Goal: Check status: Check status

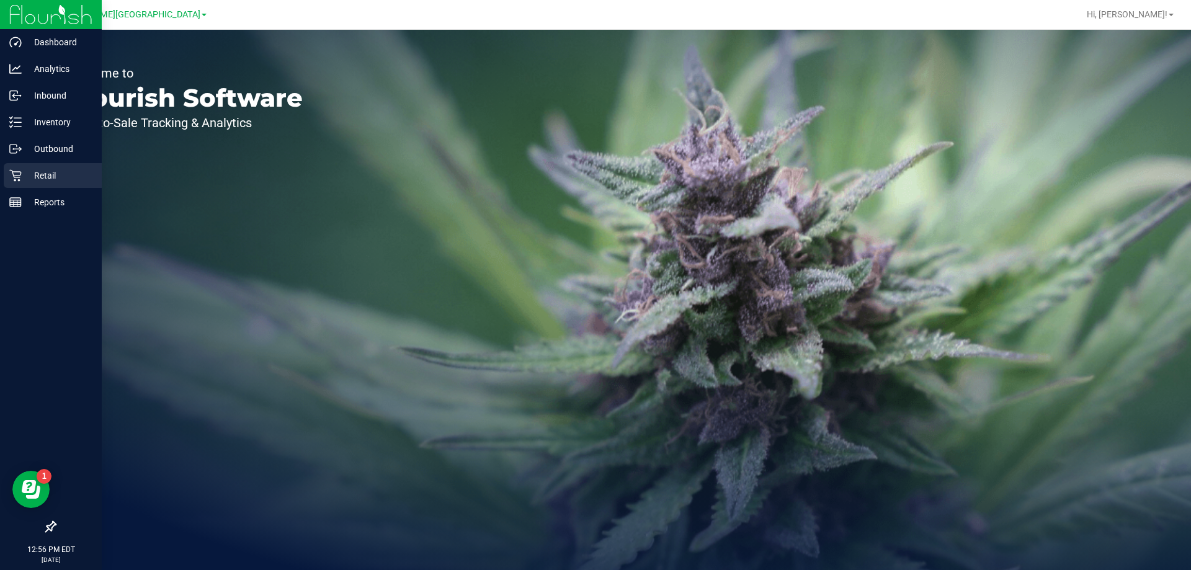
click at [15, 170] on icon at bounding box center [15, 175] width 12 height 12
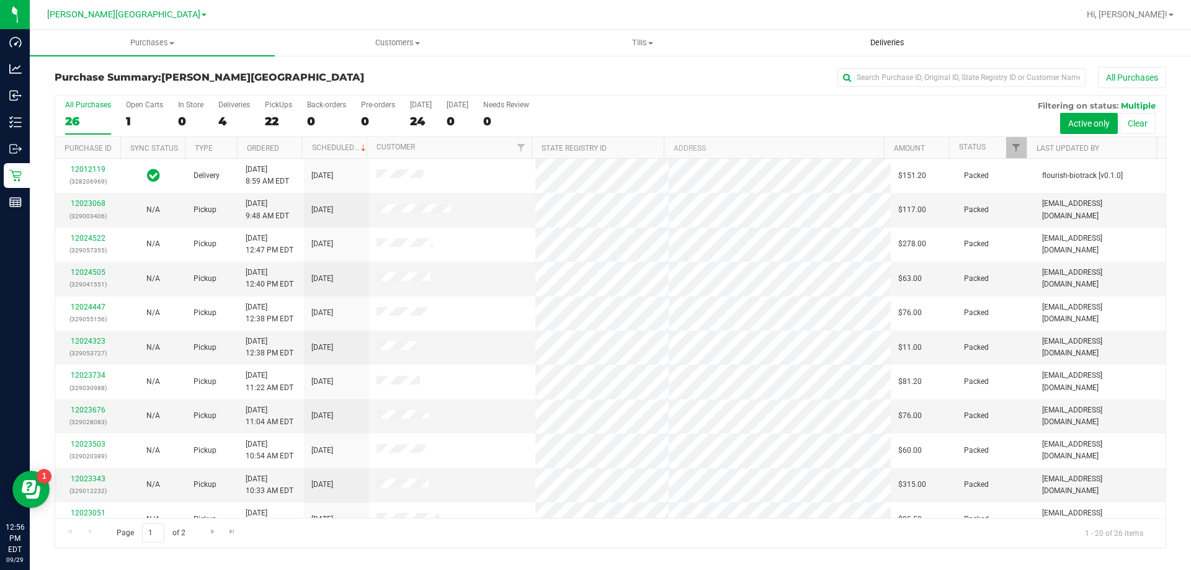
click at [895, 34] on uib-tab-heading "Deliveries" at bounding box center [888, 42] width 244 height 25
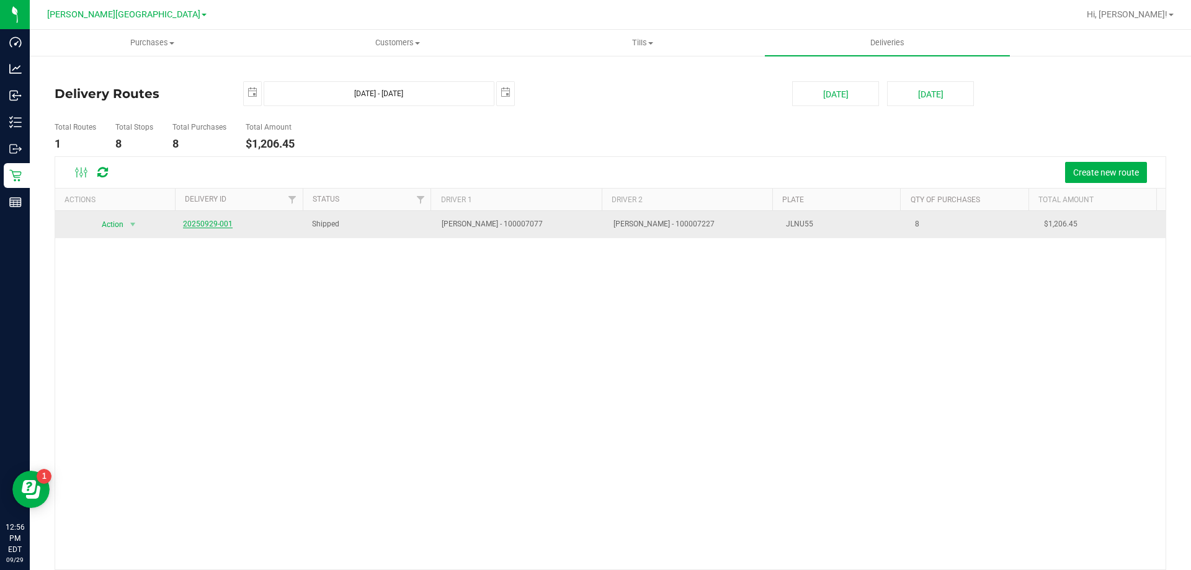
click at [220, 224] on link "20250929-001" at bounding box center [208, 224] width 50 height 9
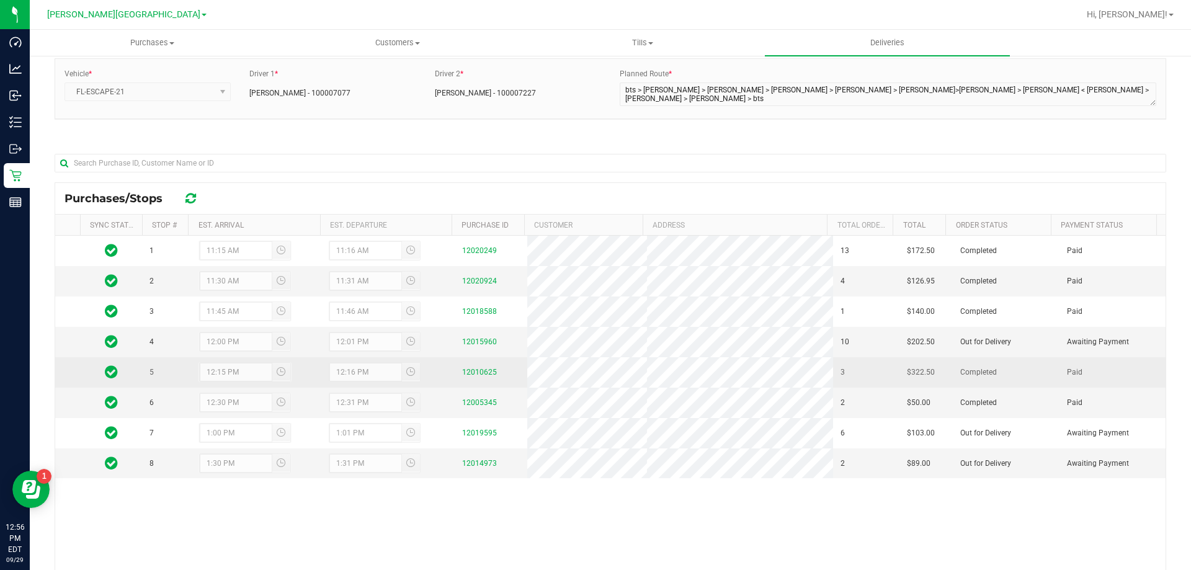
scroll to position [124, 0]
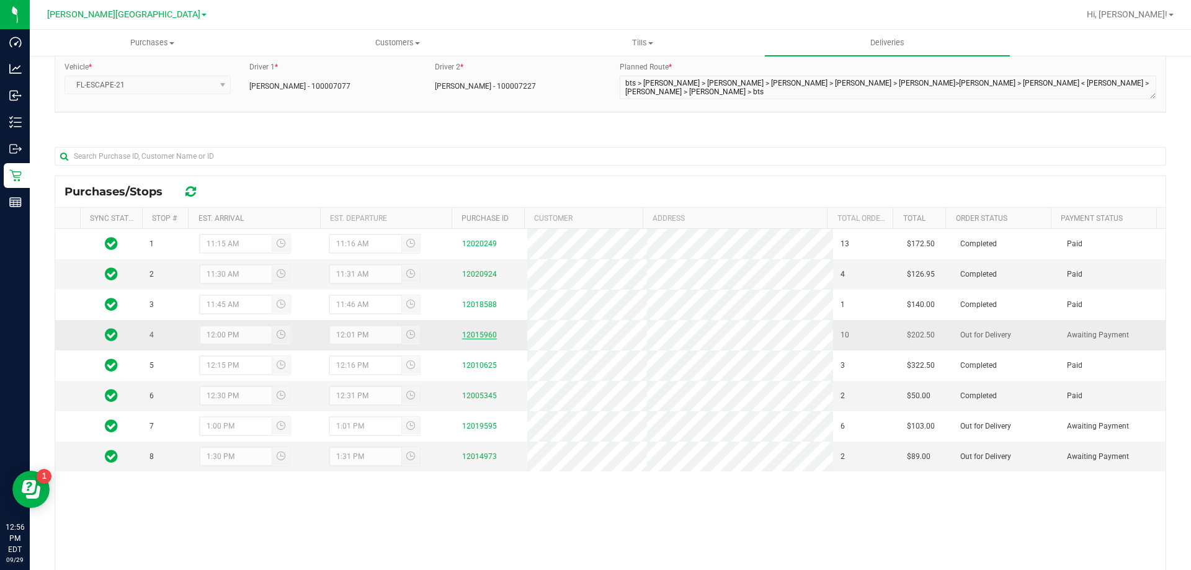
click at [481, 331] on link "12015960" at bounding box center [479, 335] width 35 height 9
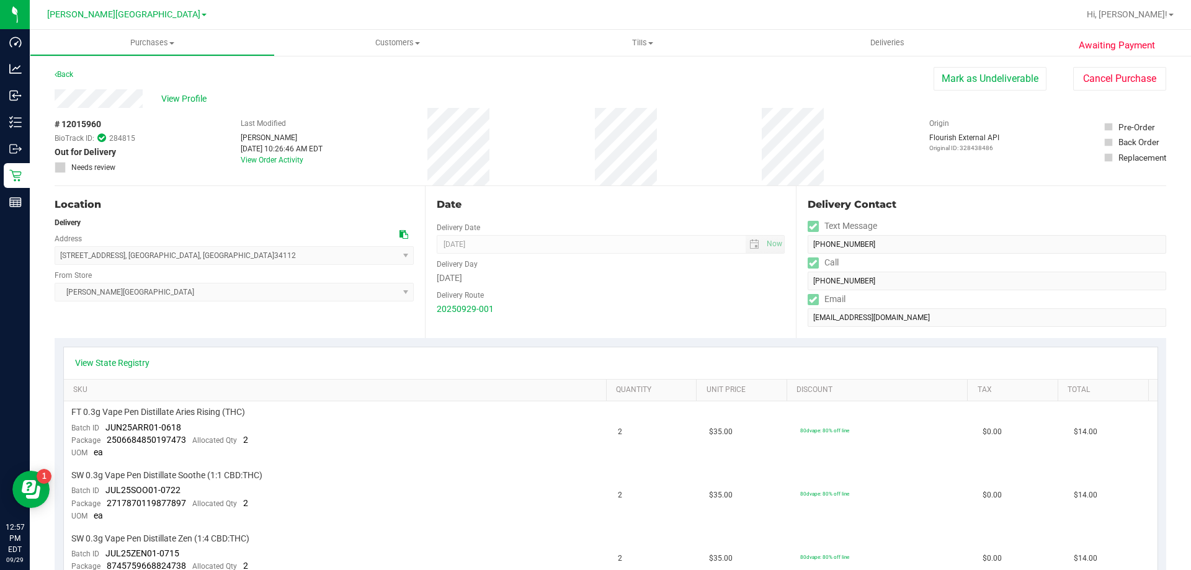
click at [587, 141] on div "# 12015960 BioTrack ID: 284815 Out for Delivery Needs review Last Modified [PER…" at bounding box center [611, 147] width 1112 height 78
drag, startPoint x: 594, startPoint y: 139, endPoint x: 598, endPoint y: 132, distance: 8.1
click at [557, 148] on div "# 12015960 BioTrack ID: 284815 Out for Delivery Needs review Last Modified [PER…" at bounding box center [611, 147] width 1112 height 78
click at [597, 145] on div "# 12015960 BioTrack ID: 284815 Out for Delivery Needs review Last Modified [PER…" at bounding box center [611, 147] width 1112 height 78
click at [55, 72] on icon at bounding box center [56, 74] width 2 height 7
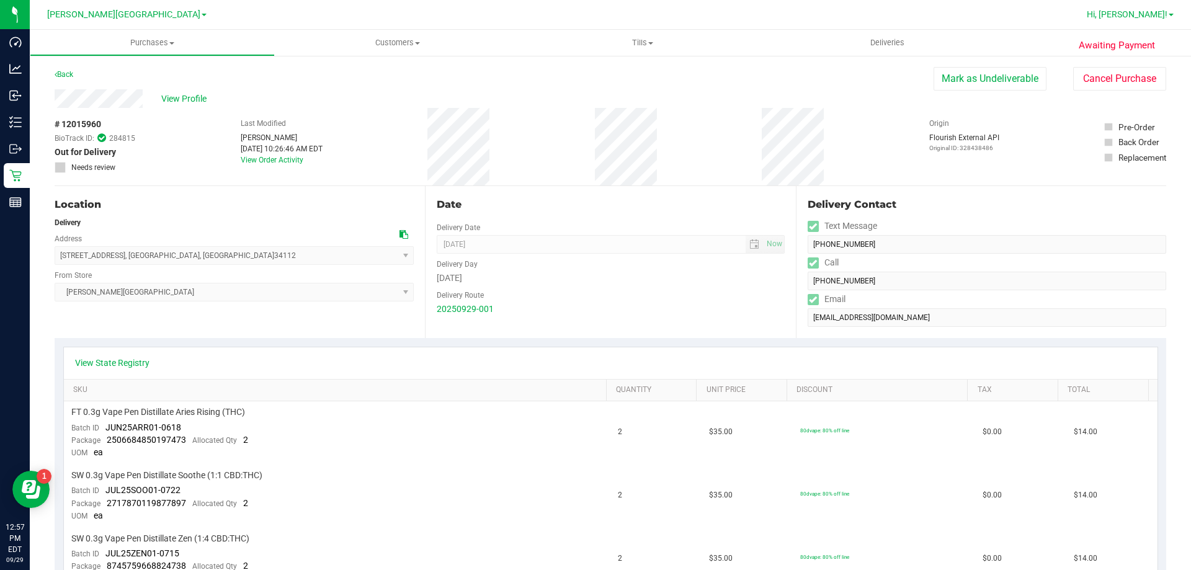
click at [1154, 12] on span "Hi, [PERSON_NAME]!" at bounding box center [1127, 14] width 81 height 10
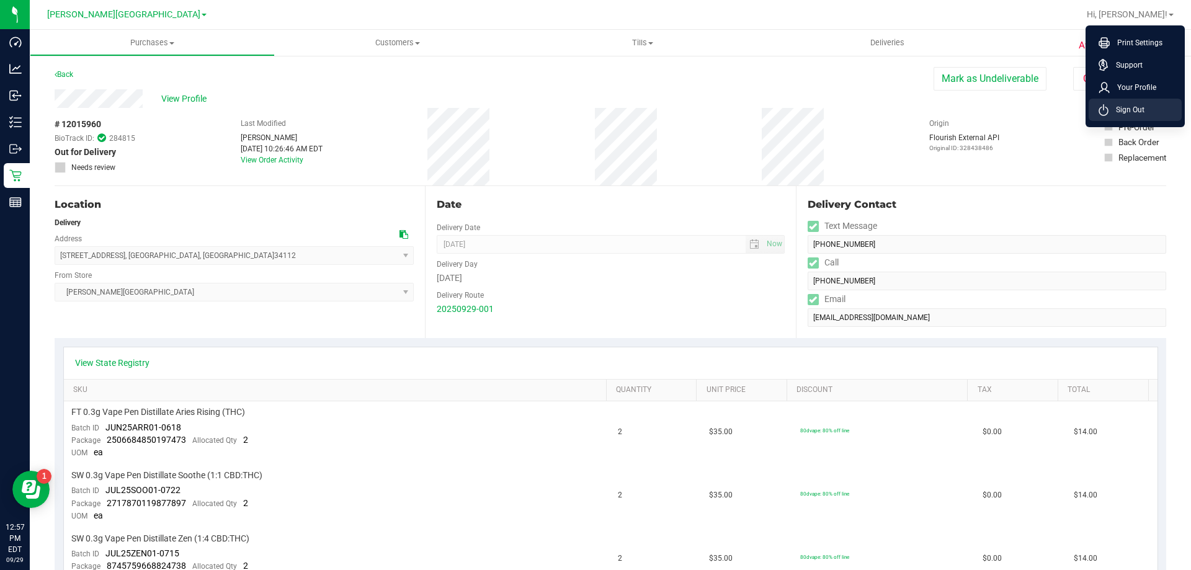
click at [1116, 107] on span "Sign Out" at bounding box center [1127, 110] width 36 height 12
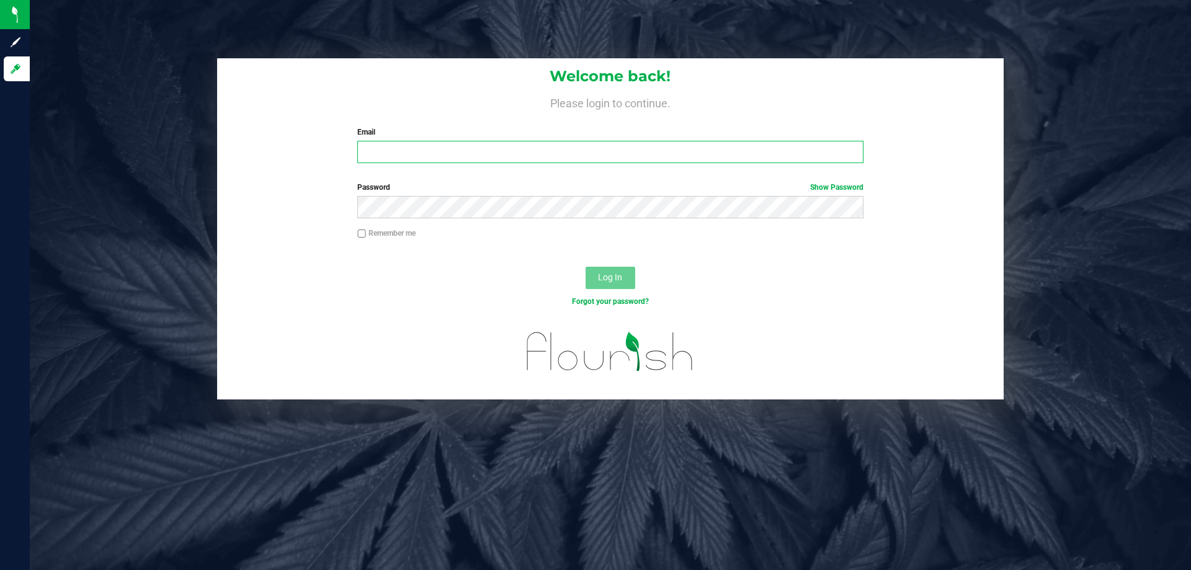
click at [401, 159] on input "Email" at bounding box center [610, 152] width 506 height 22
type input "[EMAIL_ADDRESS][DOMAIN_NAME]"
click at [586, 267] on button "Log In" at bounding box center [611, 278] width 50 height 22
